Goal: Information Seeking & Learning: Find specific fact

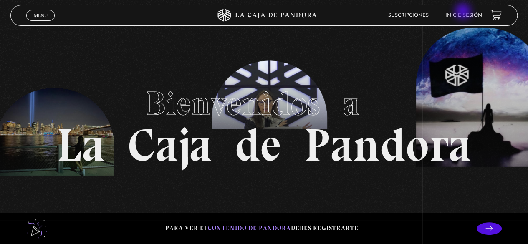
click at [464, 12] on li "Inicie sesión" at bounding box center [464, 15] width 37 height 13
click at [462, 16] on link "Inicie sesión" at bounding box center [464, 15] width 37 height 5
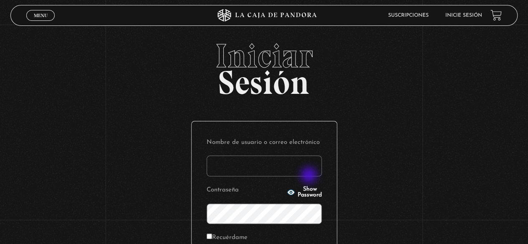
type input "s.pamgm@yahoo.com"
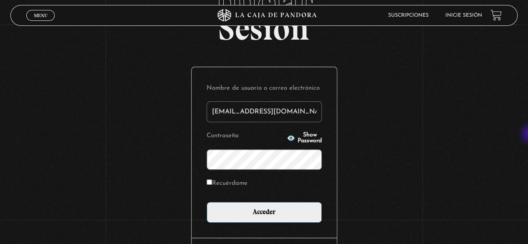
click at [207, 202] on input "Acceder" at bounding box center [264, 212] width 115 height 21
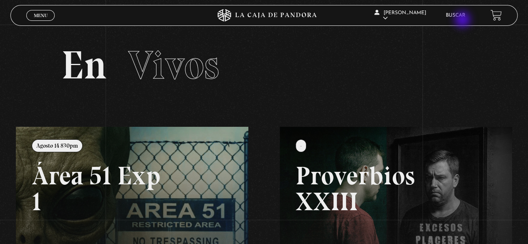
click at [464, 20] on li "Buscar" at bounding box center [456, 15] width 20 height 13
click at [461, 13] on link "Buscar" at bounding box center [456, 15] width 20 height 5
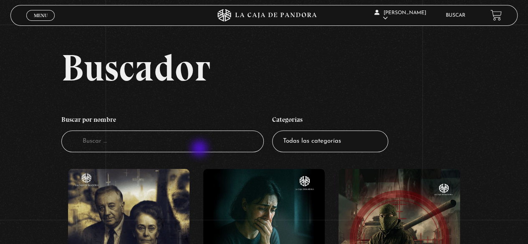
click at [200, 150] on input "Buscador" at bounding box center [162, 142] width 203 height 22
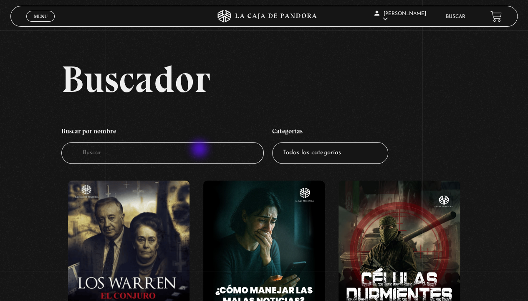
type input "="
type input "]"
click at [319, 70] on h2 "Buscador" at bounding box center [289, 79] width 456 height 38
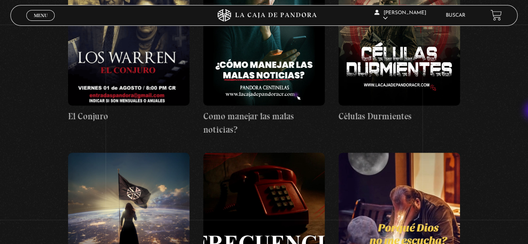
scroll to position [428, 0]
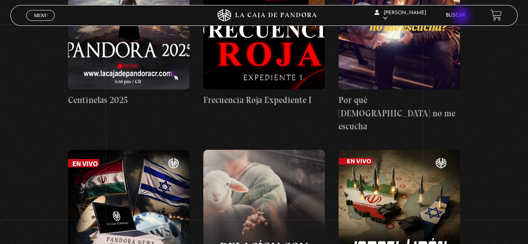
click at [463, 16] on link "Buscar" at bounding box center [456, 15] width 20 height 5
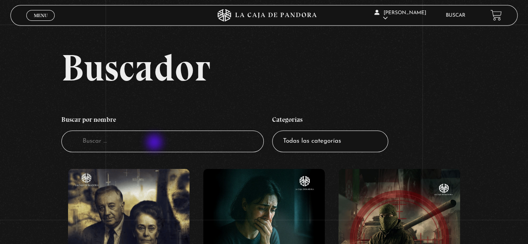
click at [155, 143] on input "Buscador" at bounding box center [162, 142] width 203 height 22
type input "DEMI"
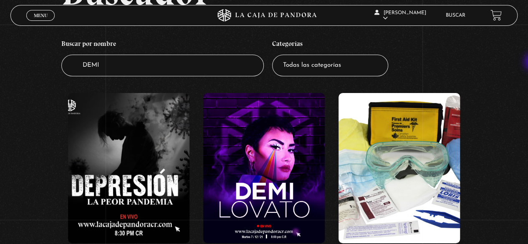
scroll to position [104, 0]
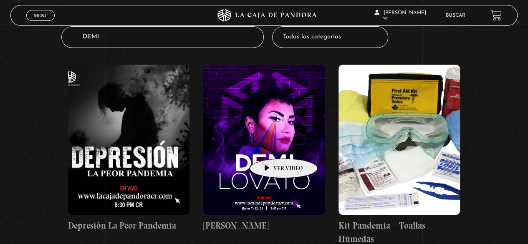
click at [271, 146] on figure at bounding box center [264, 140] width 122 height 150
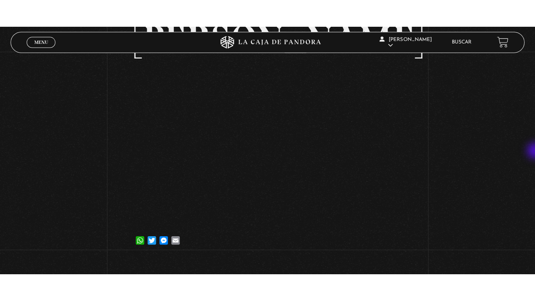
scroll to position [76, 0]
